Goal: Transaction & Acquisition: Subscribe to service/newsletter

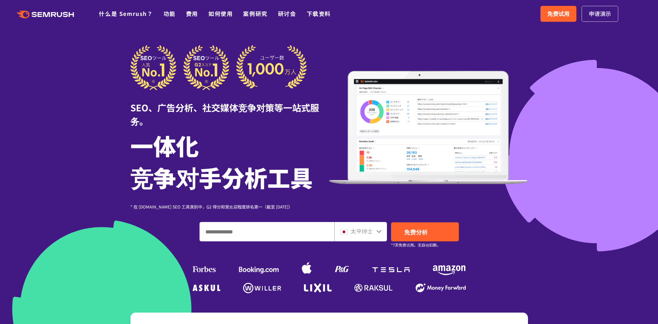
click at [607, 13] on font "申请演示" at bounding box center [600, 13] width 22 height 8
click at [196, 10] on font "费用" at bounding box center [192, 13] width 12 height 8
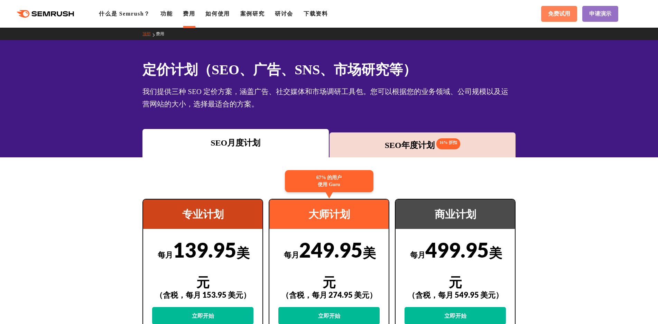
click at [547, 15] on link "免费试用" at bounding box center [559, 14] width 36 height 16
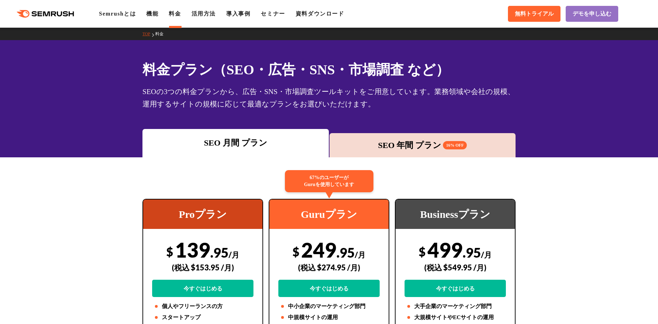
drag, startPoint x: 561, startPoint y: 145, endPoint x: 538, endPoint y: 207, distance: 66.6
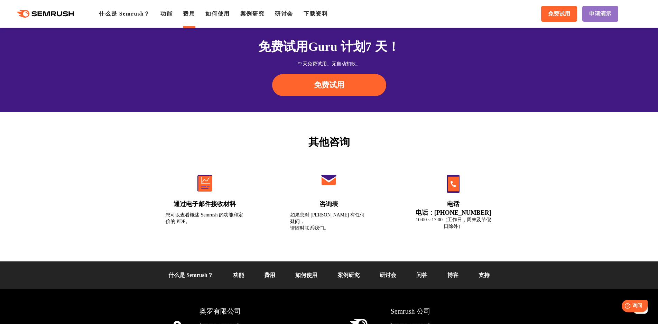
scroll to position [2382, 0]
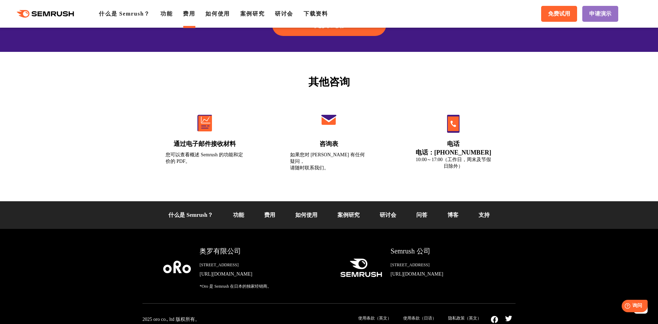
click at [487, 213] on font "支持" at bounding box center [484, 215] width 11 height 6
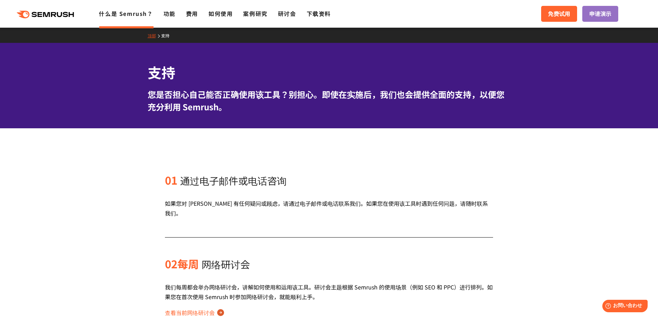
click at [116, 13] on font "什么是 Semrush？" at bounding box center [126, 13] width 54 height 8
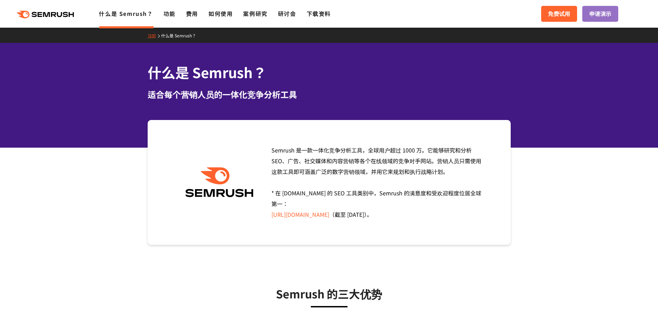
click at [329, 210] on font "[URL][DOMAIN_NAME]" at bounding box center [300, 214] width 58 height 8
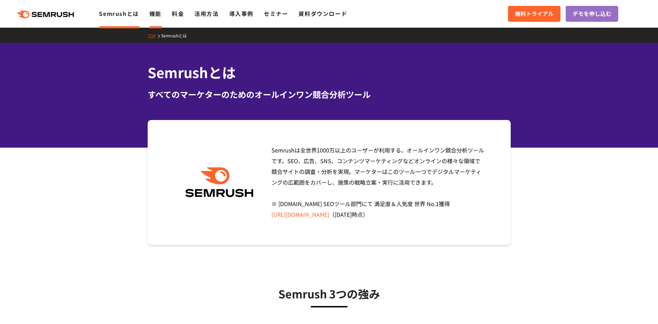
click at [157, 13] on link "機能" at bounding box center [155, 13] width 12 height 8
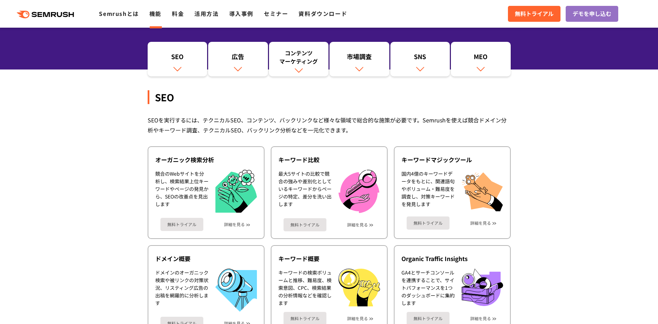
scroll to position [104, 0]
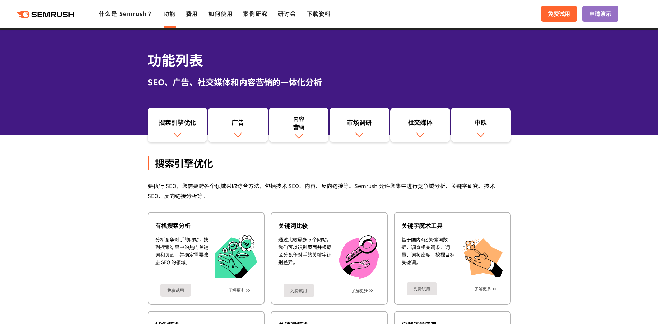
scroll to position [0, 0]
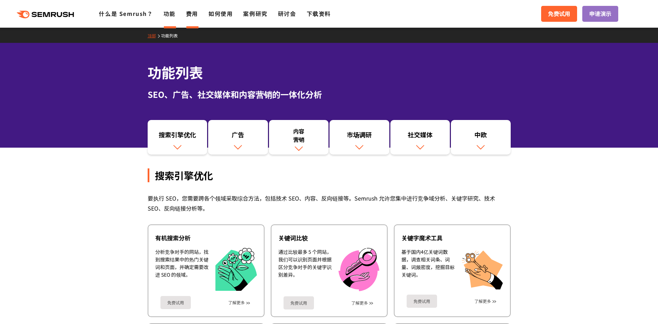
click at [191, 14] on font "费用" at bounding box center [192, 13] width 12 height 8
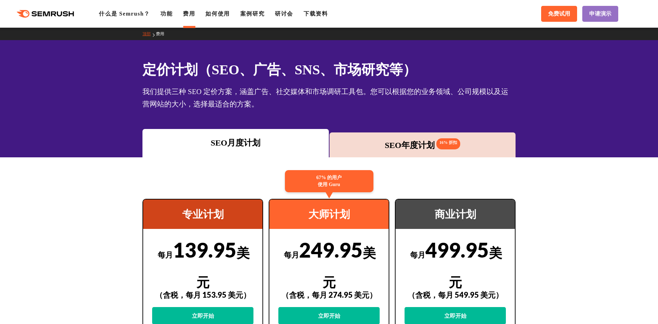
click at [404, 146] on font "SEO年度计划" at bounding box center [410, 145] width 50 height 9
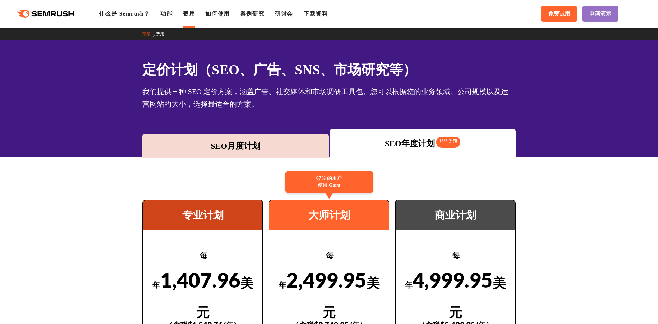
drag, startPoint x: 255, startPoint y: 123, endPoint x: 254, endPoint y: 128, distance: 4.2
click at [254, 126] on div "定价计划（SEO、广告、SNS、市场研究等） 我们提供三种 SEO 定价方案，涵盖广告、社交媒体和市场调研工具包。您可以根据您的业务领域、公司规模以及运营网站…" at bounding box center [329, 98] width 658 height 117
click at [259, 136] on div "SEO月度计划" at bounding box center [235, 146] width 186 height 24
